Goal: Find contact information: Find contact information

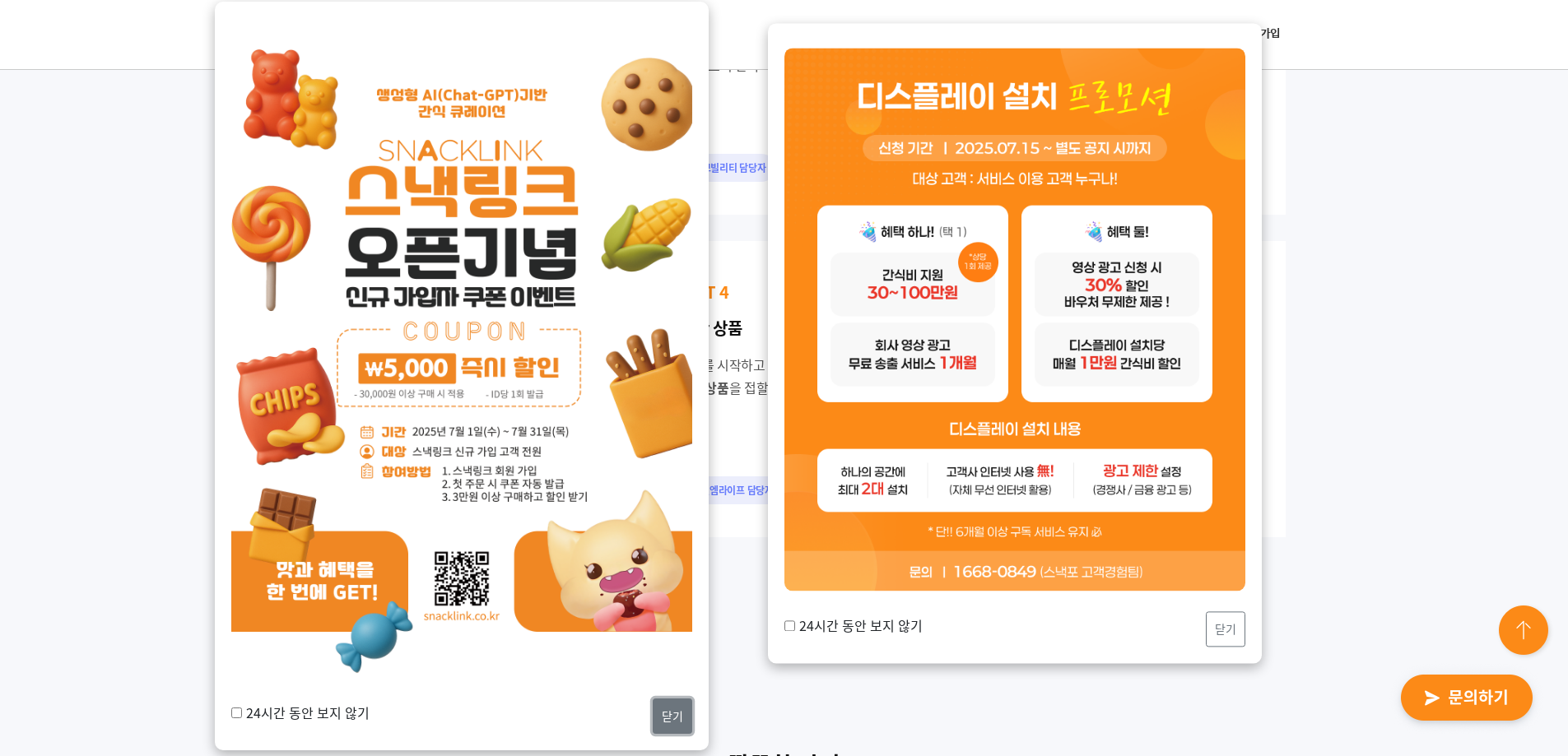
click at [681, 714] on button "닫기" at bounding box center [673, 716] width 39 height 35
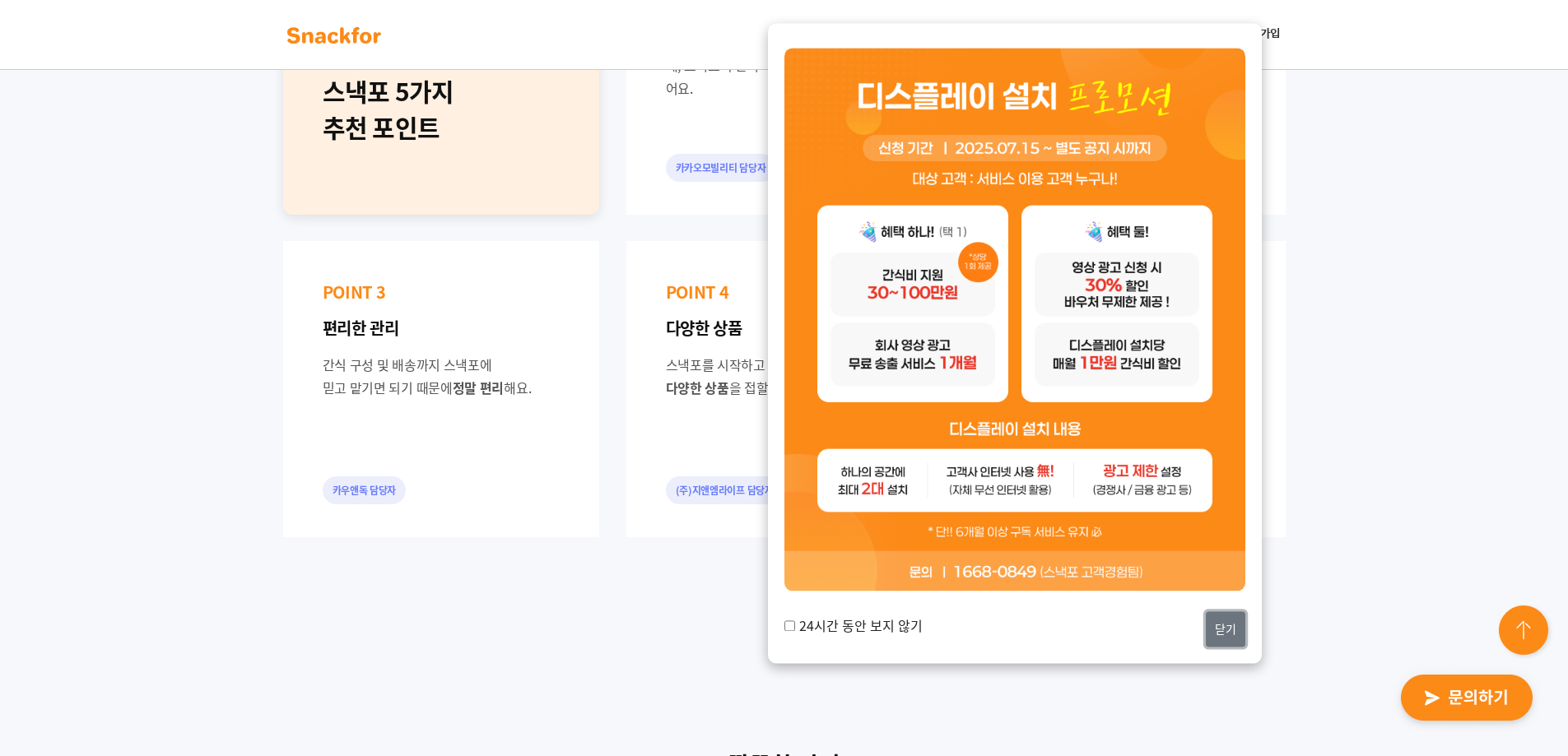
click at [1232, 633] on button "닫기" at bounding box center [1225, 629] width 39 height 35
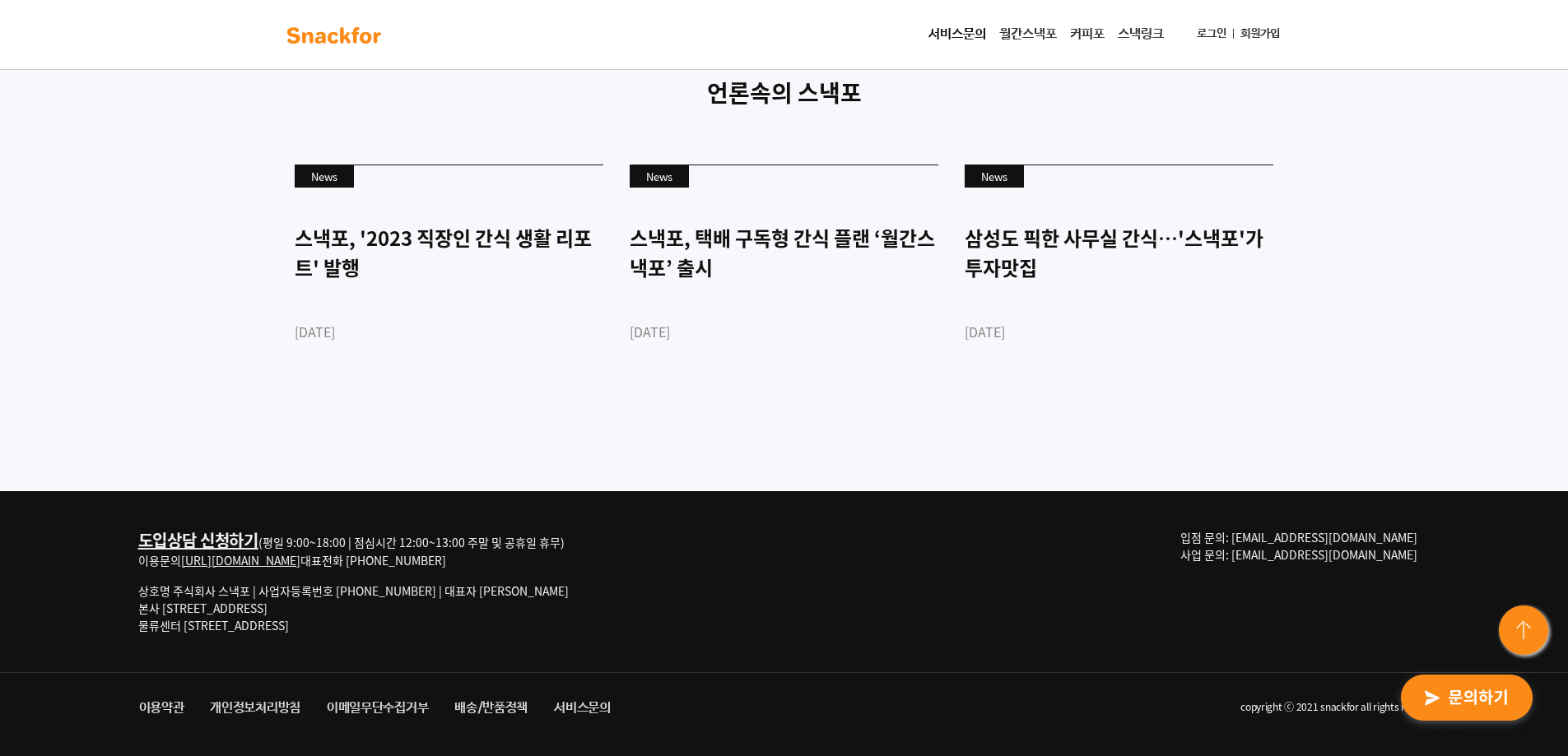
scroll to position [4486, 0]
drag, startPoint x: 184, startPoint y: 623, endPoint x: 387, endPoint y: 626, distance: 203.0
click at [387, 626] on p "상호명 주식회사 스낵포 | 사업자등록번호 [PHONE_NUMBER] | 대표자 [PERSON_NAME] 본사 [STREET_ADDRESS] 물…" at bounding box center [353, 608] width 430 height 52
copy p "[STREET_ADDRESS]"
click at [297, 625] on p "상호명 주식회사 스낵포 | 사업자등록번호 [PHONE_NUMBER] | 대표자 [PERSON_NAME] 본사 [STREET_ADDRESS] 물…" at bounding box center [353, 608] width 430 height 52
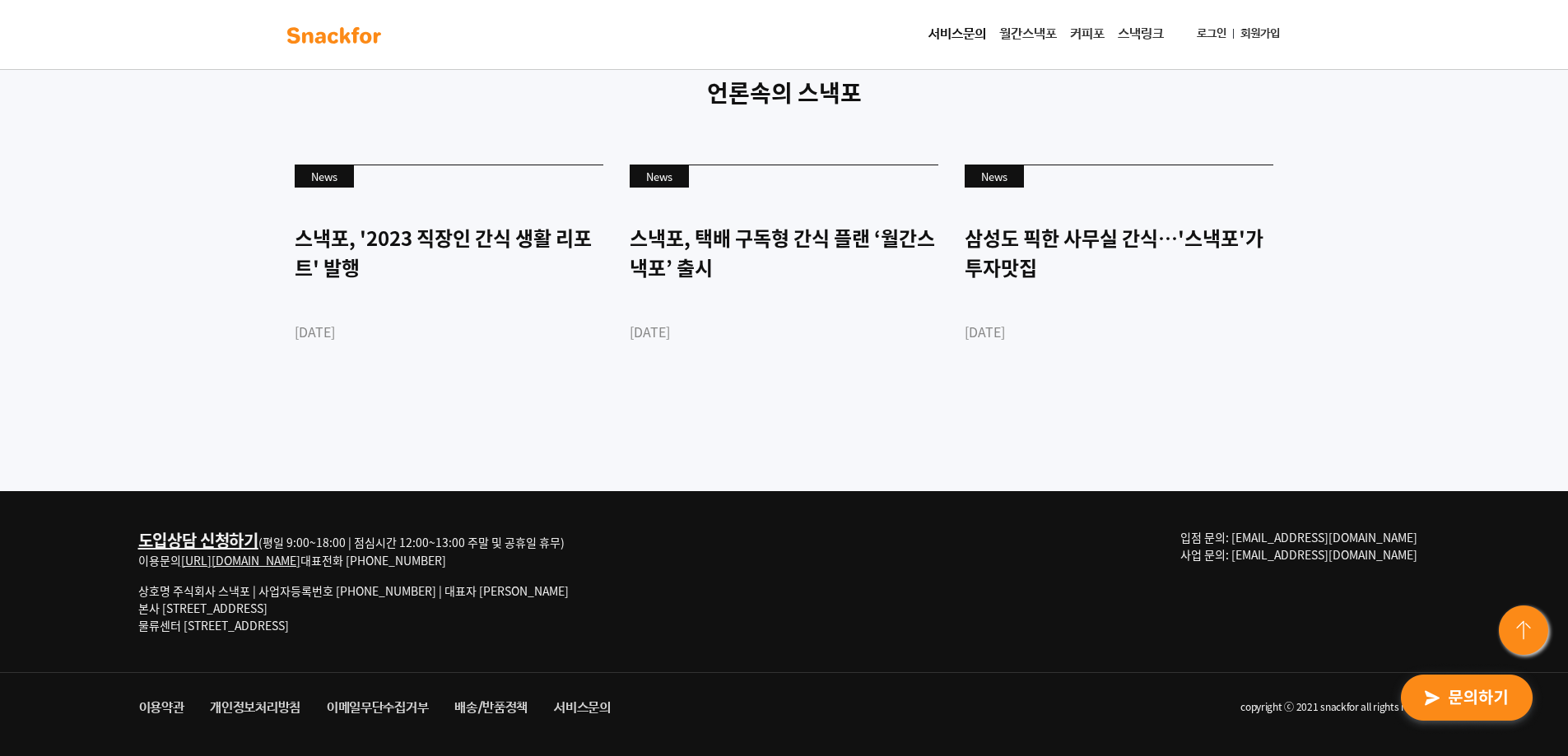
click at [218, 626] on p "상호명 주식회사 스낵포 | 사업자등록번호 [PHONE_NUMBER] | 대표자 [PERSON_NAME] 본사 [STREET_ADDRESS] 물…" at bounding box center [353, 608] width 430 height 52
drag, startPoint x: 185, startPoint y: 622, endPoint x: 328, endPoint y: 628, distance: 143.1
click at [328, 628] on p "상호명 주식회사 스낵포 | 사업자등록번호 [PHONE_NUMBER] | 대표자 [PERSON_NAME] 본사 [STREET_ADDRESS] 물…" at bounding box center [353, 608] width 430 height 52
copy p "[STREET_ADDRESS]"
